Goal: Information Seeking & Learning: Learn about a topic

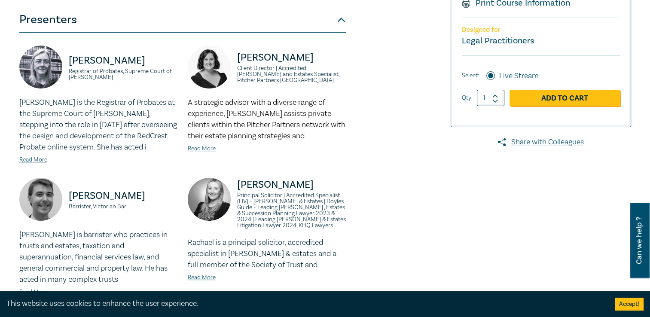
scroll to position [215, 0]
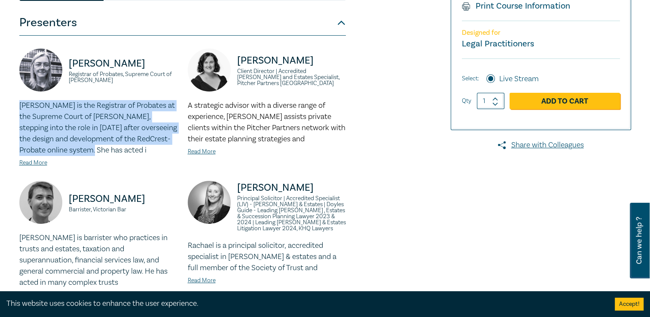
drag, startPoint x: 108, startPoint y: 131, endPoint x: 15, endPoint y: 84, distance: 104.7
click at [15, 84] on div "[PERSON_NAME] Registrar of Probates, Supreme Court of [PERSON_NAME] [PERSON_NAM…" at bounding box center [98, 115] width 168 height 132
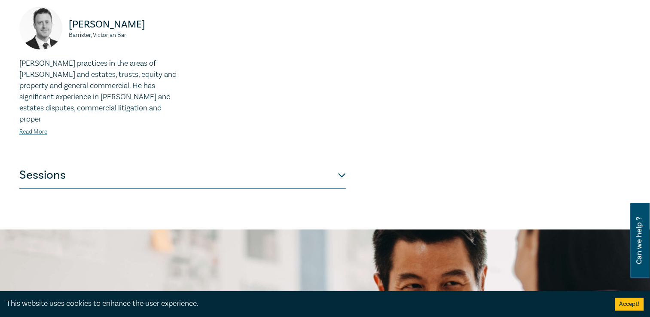
click at [345, 163] on button "Sessions" at bounding box center [182, 176] width 327 height 26
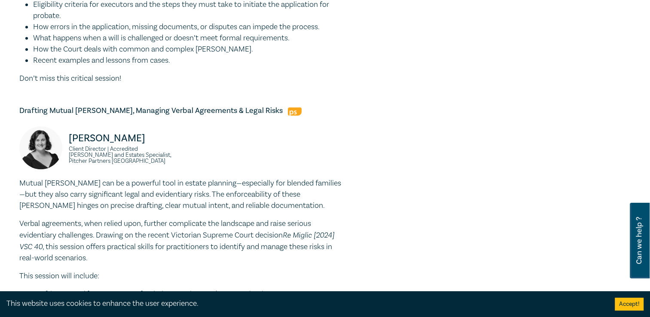
scroll to position [473, 0]
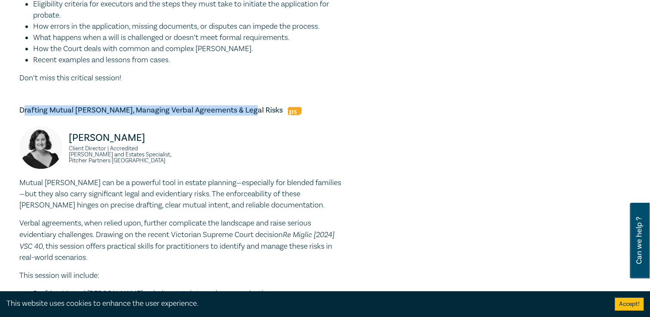
drag, startPoint x: 25, startPoint y: 93, endPoint x: 239, endPoint y: 91, distance: 214.0
click at [239, 105] on h5 "Drafting Mutual [PERSON_NAME], Managing Verbal Agreements & Legal Risks" at bounding box center [182, 110] width 327 height 10
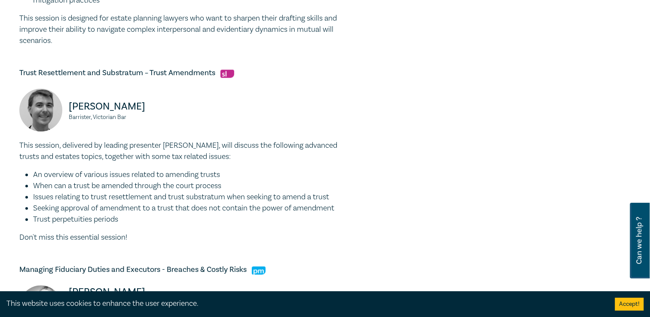
scroll to position [859, 0]
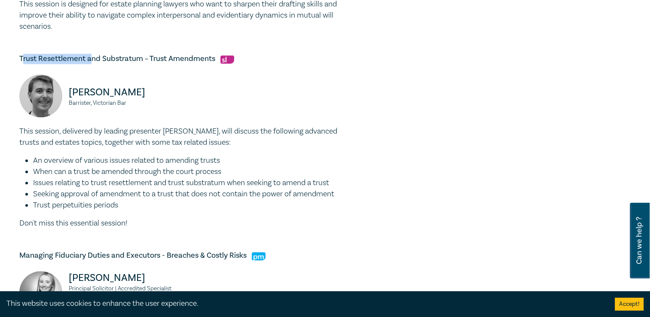
drag, startPoint x: 21, startPoint y: 35, endPoint x: 91, endPoint y: 38, distance: 70.1
click at [91, 54] on h5 "Trust Resettlement and Substratum – Trust Amendments" at bounding box center [182, 59] width 327 height 10
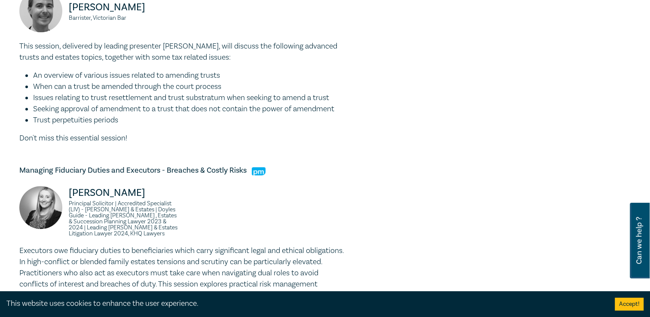
scroll to position [945, 0]
drag, startPoint x: 154, startPoint y: 171, endPoint x: 65, endPoint y: 173, distance: 89.0
click at [65, 185] on div "[PERSON_NAME] Principal Solicitor | Accredited Specialist (LIV) - [PERSON_NAME]…" at bounding box center [98, 214] width 158 height 59
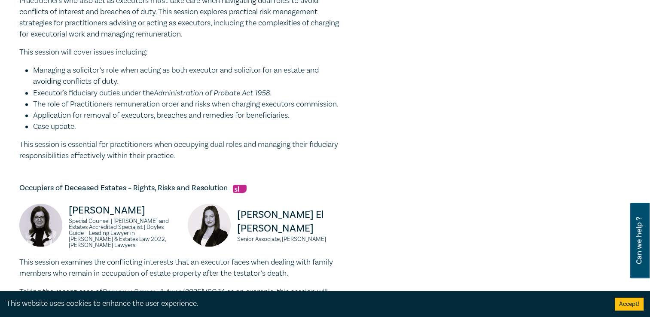
scroll to position [1246, 0]
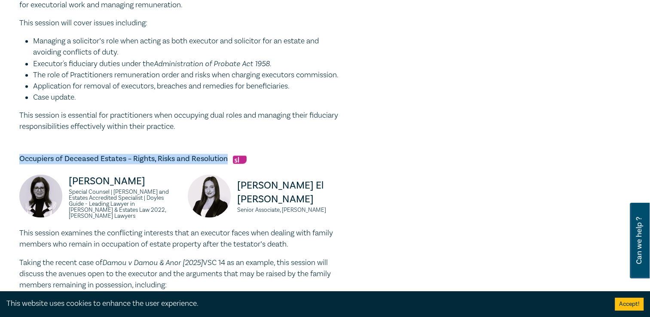
drag, startPoint x: 227, startPoint y: 133, endPoint x: 15, endPoint y: 124, distance: 212.9
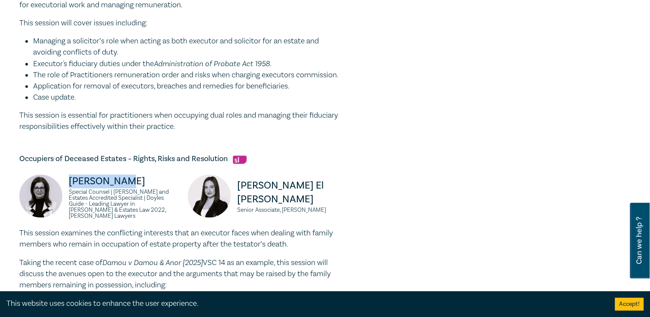
drag, startPoint x: 141, startPoint y: 164, endPoint x: 69, endPoint y: 155, distance: 73.1
click at [69, 174] on p "[PERSON_NAME]" at bounding box center [123, 181] width 109 height 14
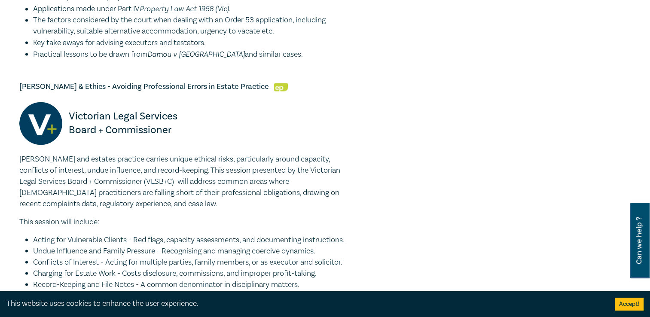
scroll to position [1590, 0]
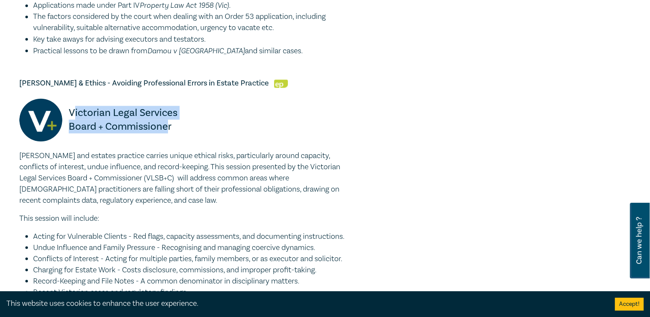
drag, startPoint x: 74, startPoint y: 86, endPoint x: 167, endPoint y: 99, distance: 93.7
click at [167, 106] on p "Victorian Legal Services Board + Commissioner" at bounding box center [123, 120] width 109 height 28
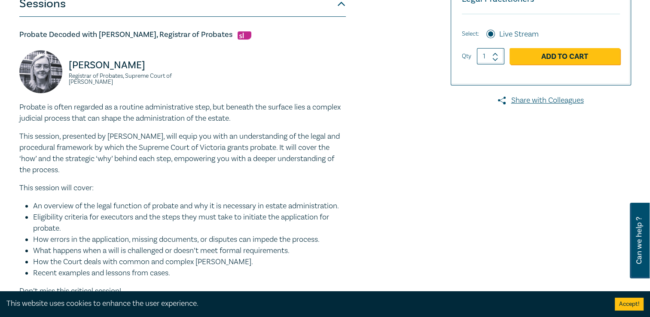
scroll to position [258, 0]
